Goal: Information Seeking & Learning: Learn about a topic

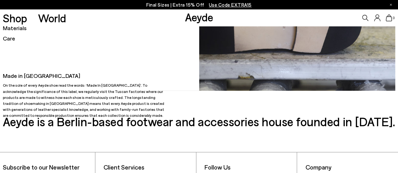
scroll to position [53, 0]
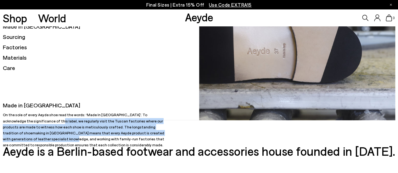
drag, startPoint x: 17, startPoint y: 129, endPoint x: 126, endPoint y: 140, distance: 109.7
click at [126, 140] on p "On the sole of every Aeyde shoe read the words: ‘Made In [GEOGRAPHIC_DATA]’. To…" at bounding box center [86, 130] width 166 height 36
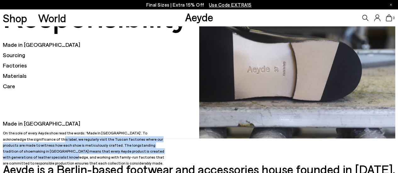
scroll to position [21, 0]
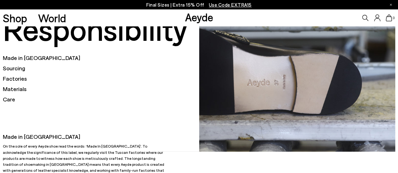
click at [18, 67] on h5 "Sourcing" at bounding box center [101, 68] width 196 height 8
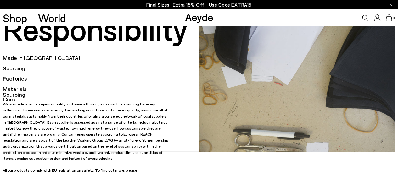
scroll to position [53, 0]
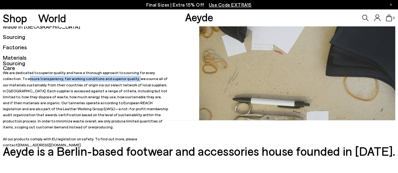
drag, startPoint x: 11, startPoint y: 84, endPoint x: 107, endPoint y: 83, distance: 95.6
click at [107, 83] on p "We are dedicated to superior quality and have a thorough approach to sourcing f…" at bounding box center [86, 109] width 166 height 78
click at [24, 89] on p "We are dedicated to superior quality and have a thorough approach to sourcing f…" at bounding box center [86, 109] width 166 height 78
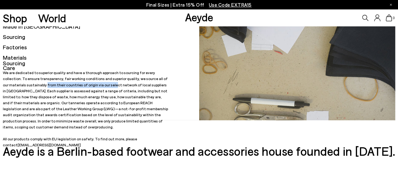
drag, startPoint x: 21, startPoint y: 92, endPoint x: 86, endPoint y: 90, distance: 64.2
click at [86, 90] on p "We are dedicated to superior quality and have a thorough approach to sourcing f…" at bounding box center [86, 109] width 166 height 78
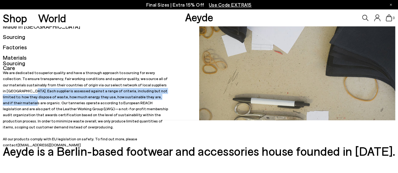
drag, startPoint x: 3, startPoint y: 98, endPoint x: 136, endPoint y: 103, distance: 132.8
click at [136, 103] on p "We are dedicated to superior quality and have a thorough approach to sourcing f…" at bounding box center [86, 109] width 166 height 78
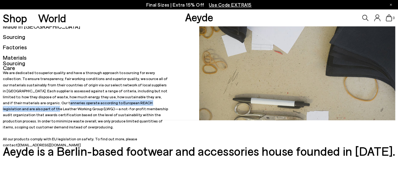
drag, startPoint x: 18, startPoint y: 108, endPoint x: 137, endPoint y: 108, distance: 118.9
click at [137, 108] on p "We are dedicated to superior quality and have a thorough approach to sourcing f…" at bounding box center [86, 109] width 166 height 78
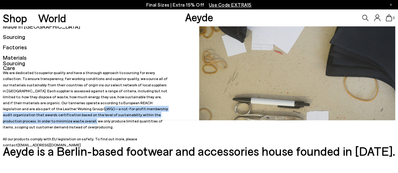
drag, startPoint x: 26, startPoint y: 117, endPoint x: 139, endPoint y: 120, distance: 112.3
click at [143, 118] on p "We are dedicated to superior quality and have a thorough approach to sourcing f…" at bounding box center [86, 109] width 166 height 78
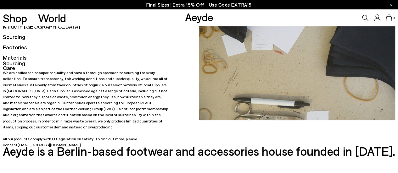
click at [19, 47] on h5 "Factories" at bounding box center [101, 47] width 196 height 8
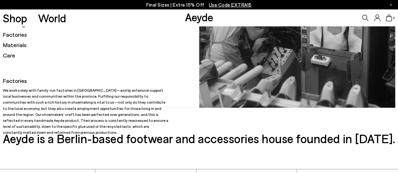
scroll to position [84, 0]
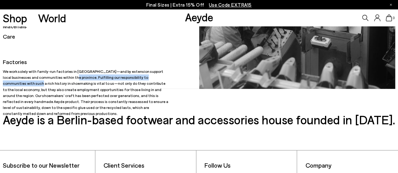
drag, startPoint x: 56, startPoint y: 83, endPoint x: 155, endPoint y: 83, distance: 99.1
click at [155, 83] on p "We work solely with family-run factories in [GEOGRAPHIC_DATA]—and by extension …" at bounding box center [86, 93] width 166 height 48
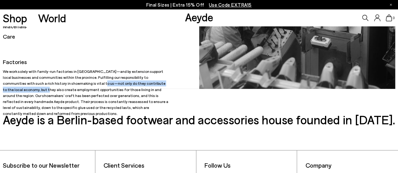
drag, startPoint x: 85, startPoint y: 90, endPoint x: 148, endPoint y: 89, distance: 63.2
click at [148, 89] on p "We work solely with family-run factories in [GEOGRAPHIC_DATA]—and by extension …" at bounding box center [86, 93] width 166 height 48
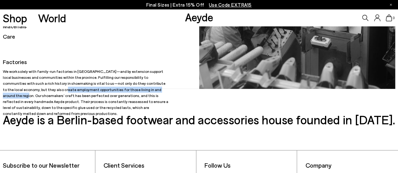
drag, startPoint x: 18, startPoint y: 95, endPoint x: 125, endPoint y: 94, distance: 106.9
click at [125, 94] on p "We work solely with family-run factories in [GEOGRAPHIC_DATA]—and by extension …" at bounding box center [86, 93] width 166 height 48
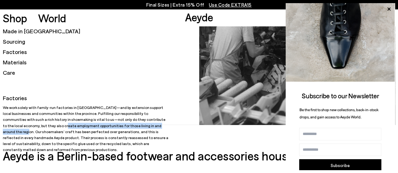
scroll to position [21, 0]
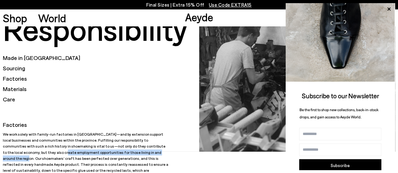
click at [389, 9] on icon at bounding box center [388, 9] width 3 height 3
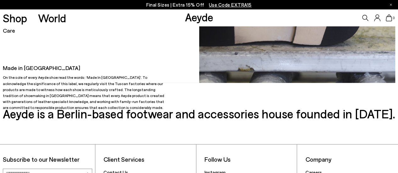
scroll to position [94, 0]
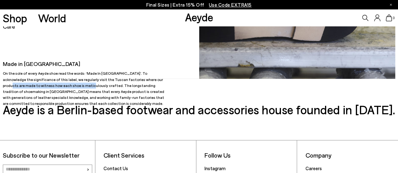
drag, startPoint x: 45, startPoint y: 90, endPoint x: 119, endPoint y: 87, distance: 74.0
click at [119, 87] on p "On the sole of every Aeyde shoe read the words: ‘Made In [GEOGRAPHIC_DATA]’. To…" at bounding box center [86, 88] width 166 height 36
click at [107, 90] on p "On the sole of every Aeyde shoe read the words: ‘Made In [GEOGRAPHIC_DATA]’. To…" at bounding box center [86, 88] width 166 height 36
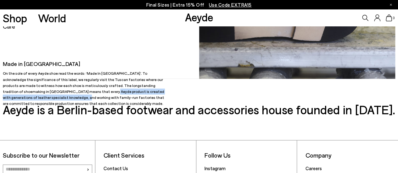
drag, startPoint x: 48, startPoint y: 97, endPoint x: 138, endPoint y: 95, distance: 89.6
click at [138, 95] on p "On the sole of every Aeyde shoe read the words: ‘Made In [GEOGRAPHIC_DATA]’. To…" at bounding box center [86, 88] width 166 height 36
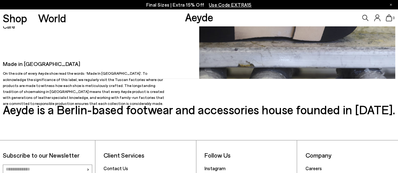
click at [80, 101] on p "On the sole of every Aeyde shoe read the words: ‘Made In [GEOGRAPHIC_DATA]’. To…" at bounding box center [86, 88] width 166 height 36
click at [26, 103] on p "On the sole of every Aeyde shoe read the words: ‘Made In [GEOGRAPHIC_DATA]’. To…" at bounding box center [86, 88] width 166 height 36
drag, startPoint x: 9, startPoint y: 104, endPoint x: 67, endPoint y: 104, distance: 57.6
click at [67, 104] on p "On the sole of every Aeyde shoe read the words: ‘Made In [GEOGRAPHIC_DATA]’. To…" at bounding box center [86, 88] width 166 height 36
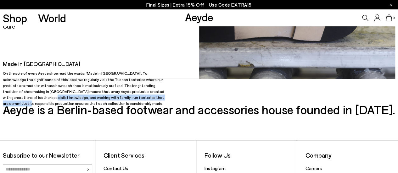
drag, startPoint x: 106, startPoint y: 98, endPoint x: 67, endPoint y: 105, distance: 39.0
click at [67, 105] on p "On the sole of every Aeyde shoe read the words: ‘Made In [GEOGRAPHIC_DATA]’. To…" at bounding box center [86, 88] width 166 height 36
copy p "orking with family-run factories that are committed to responsible production"
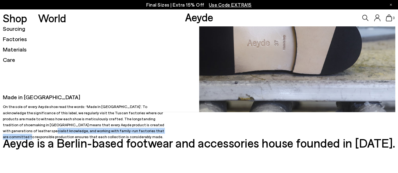
scroll to position [31, 0]
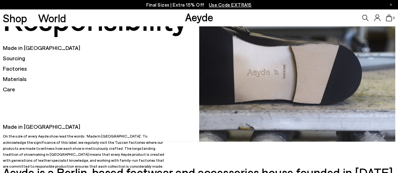
click at [19, 57] on h5 "Sourcing" at bounding box center [101, 58] width 196 height 8
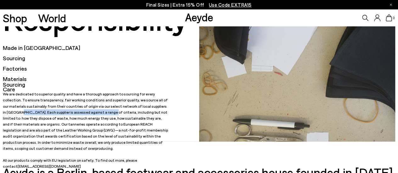
drag, startPoint x: 146, startPoint y: 110, endPoint x: 75, endPoint y: 118, distance: 71.2
click at [75, 118] on p "We are dedicated to superior quality and have a thorough approach to sourcing f…" at bounding box center [86, 130] width 166 height 78
copy p "Each supplier is assessed against a range of criteria"
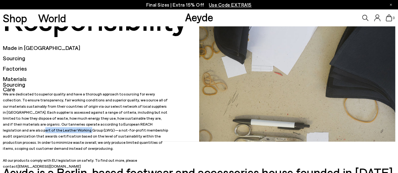
drag, startPoint x: 120, startPoint y: 130, endPoint x: 14, endPoint y: 136, distance: 106.2
click at [14, 136] on p "We are dedicated to superior quality and have a thorough approach to sourcing f…" at bounding box center [86, 130] width 166 height 78
click at [109, 127] on p "We are dedicated to superior quality and have a thorough approach to sourcing f…" at bounding box center [86, 130] width 166 height 78
drag, startPoint x: 103, startPoint y: 131, endPoint x: 13, endPoint y: 136, distance: 90.4
click at [13, 136] on p "We are dedicated to superior quality and have a thorough approach to sourcing f…" at bounding box center [86, 130] width 166 height 78
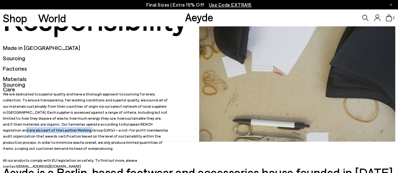
copy p "part of the Leather Working Group (LWG)"
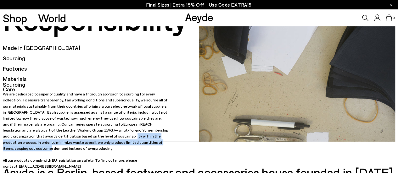
drag, startPoint x: 35, startPoint y: 142, endPoint x: 86, endPoint y: 147, distance: 51.5
click at [87, 147] on p "We are dedicated to superior quality and have a thorough approach to sourcing f…" at bounding box center [86, 130] width 166 height 78
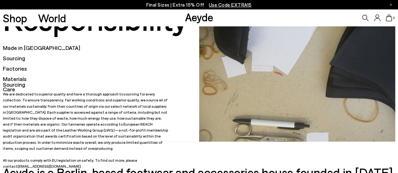
click at [34, 143] on p "We are dedicated to superior quality and have a thorough approach to sourcing f…" at bounding box center [86, 130] width 166 height 78
click at [17, 68] on h5 "Factories" at bounding box center [101, 69] width 196 height 8
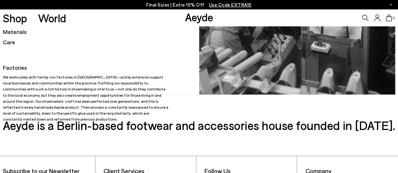
scroll to position [94, 0]
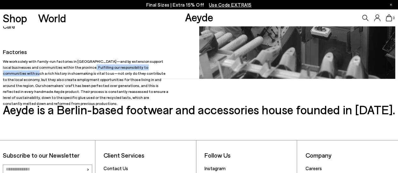
drag, startPoint x: 74, startPoint y: 73, endPoint x: 157, endPoint y: 70, distance: 83.7
click at [156, 70] on p "We work solely with family-run factories in [GEOGRAPHIC_DATA]—and by extension …" at bounding box center [86, 82] width 166 height 48
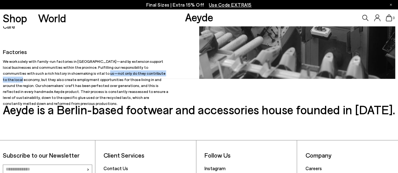
drag, startPoint x: 60, startPoint y: 81, endPoint x: 135, endPoint y: 82, distance: 74.9
click at [137, 81] on p "We work solely with family-run factories in [GEOGRAPHIC_DATA]—and by extension …" at bounding box center [86, 82] width 166 height 48
drag, startPoint x: 25, startPoint y: 91, endPoint x: 157, endPoint y: 87, distance: 131.8
click at [157, 87] on p "We work solely with family-run factories in [GEOGRAPHIC_DATA]—and by extension …" at bounding box center [86, 82] width 166 height 48
click at [31, 94] on p "We work solely with family-run factories in [GEOGRAPHIC_DATA]—and by extension …" at bounding box center [86, 82] width 166 height 48
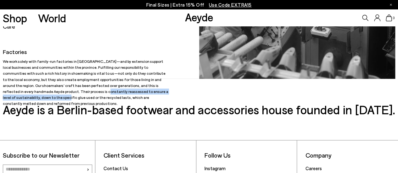
drag, startPoint x: 62, startPoint y: 97, endPoint x: 139, endPoint y: 97, distance: 76.7
click at [139, 97] on p "We work solely with family-run factories in [GEOGRAPHIC_DATA]—and by extension …" at bounding box center [86, 82] width 166 height 48
click at [121, 97] on p "We work solely with family-run factories in [GEOGRAPHIC_DATA]—and by extension …" at bounding box center [86, 82] width 166 height 48
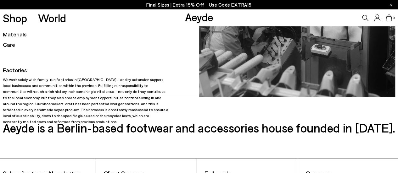
scroll to position [63, 0]
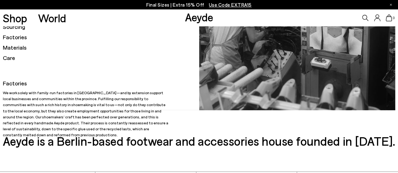
click at [17, 50] on h5 "Materials" at bounding box center [101, 48] width 196 height 8
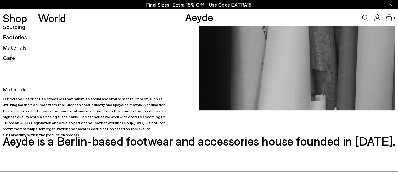
click at [10, 61] on h5 "Care" at bounding box center [101, 58] width 196 height 8
